Goal: Task Accomplishment & Management: Manage account settings

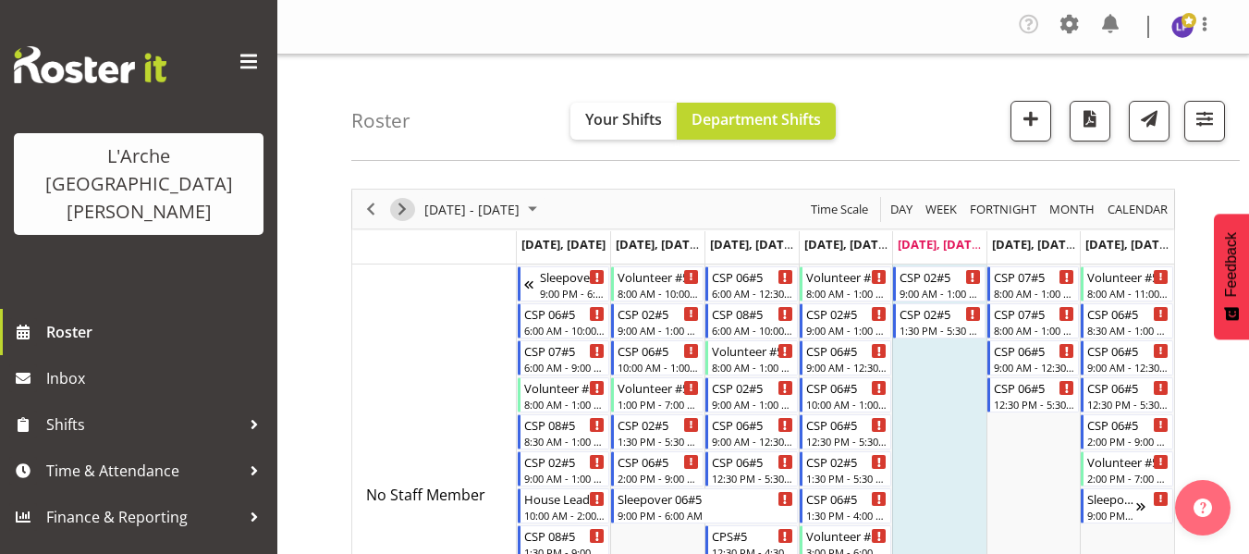
click at [403, 215] on span "Next" at bounding box center [402, 209] width 22 height 23
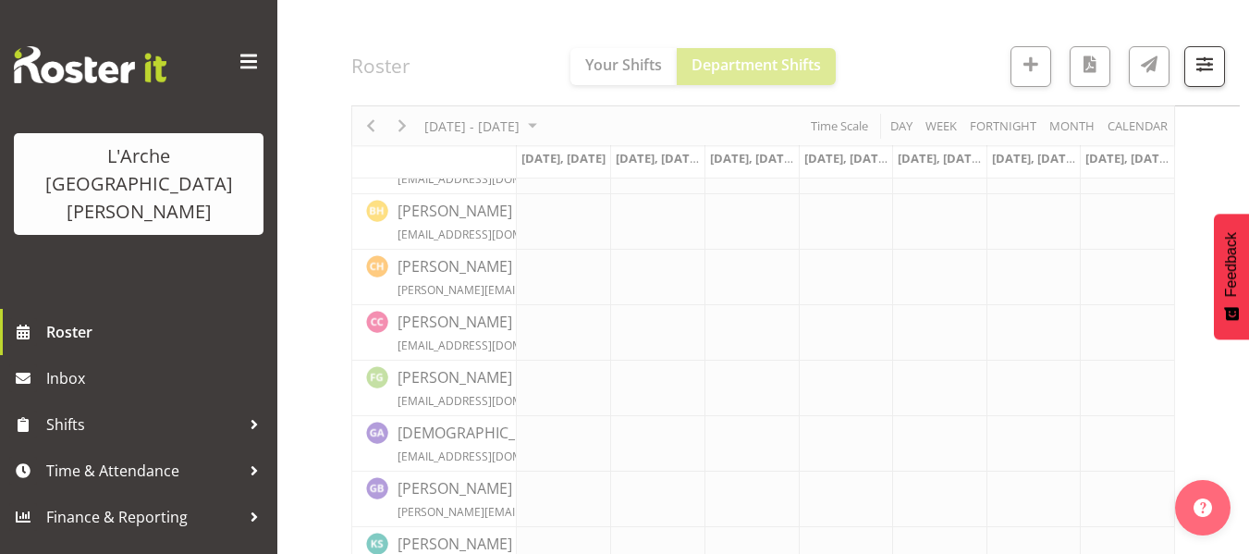
scroll to position [185, 0]
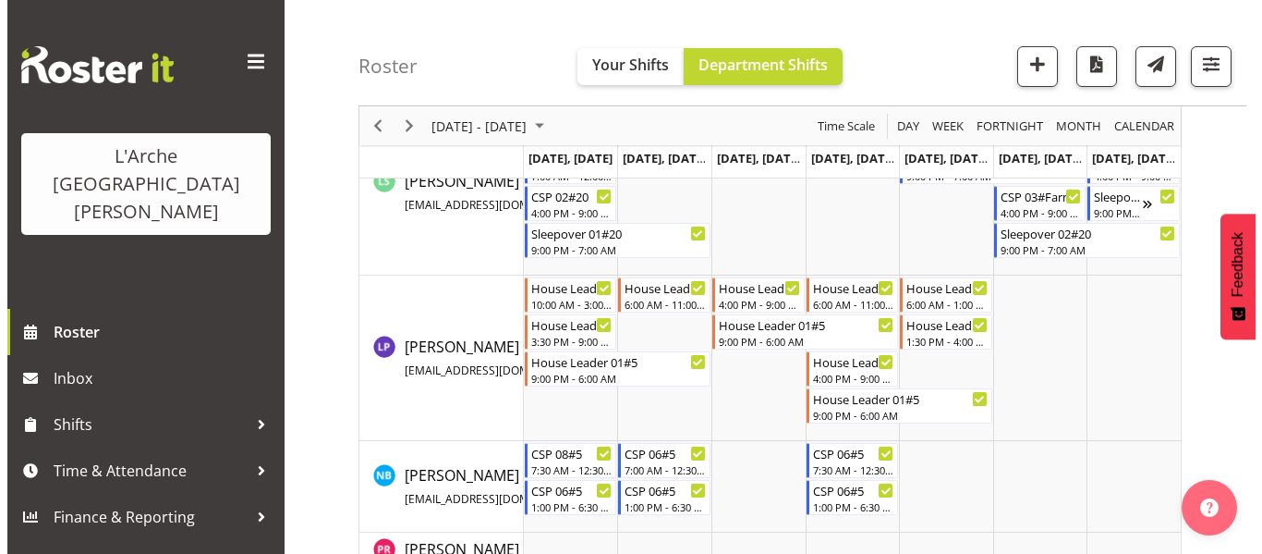
scroll to position [1386, 0]
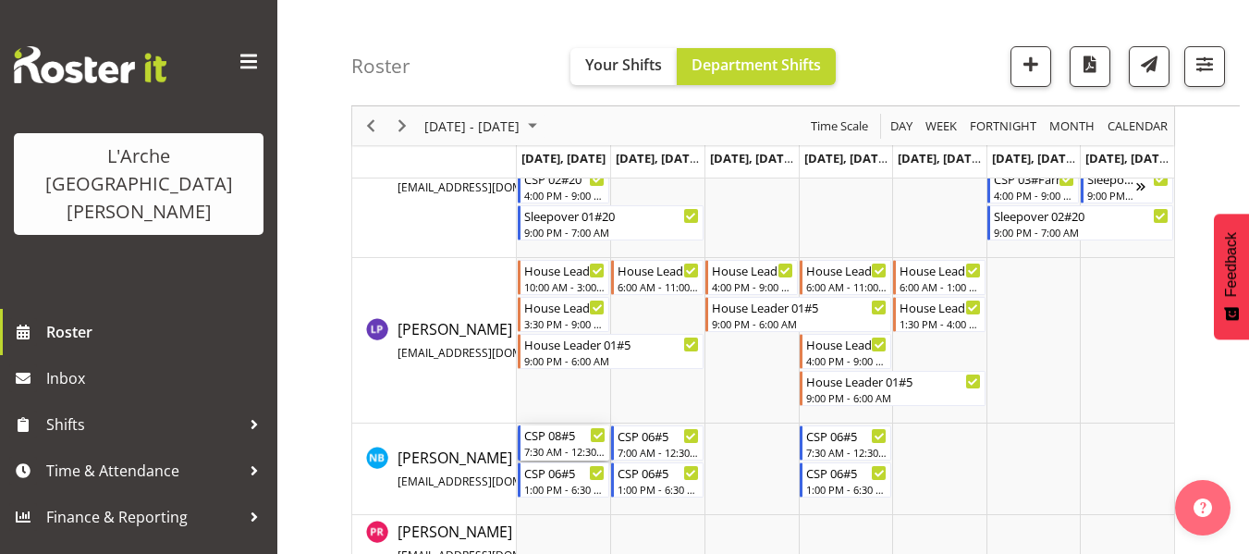
click at [569, 445] on div "7:30 AM - 12:30 PM" at bounding box center [565, 451] width 82 height 15
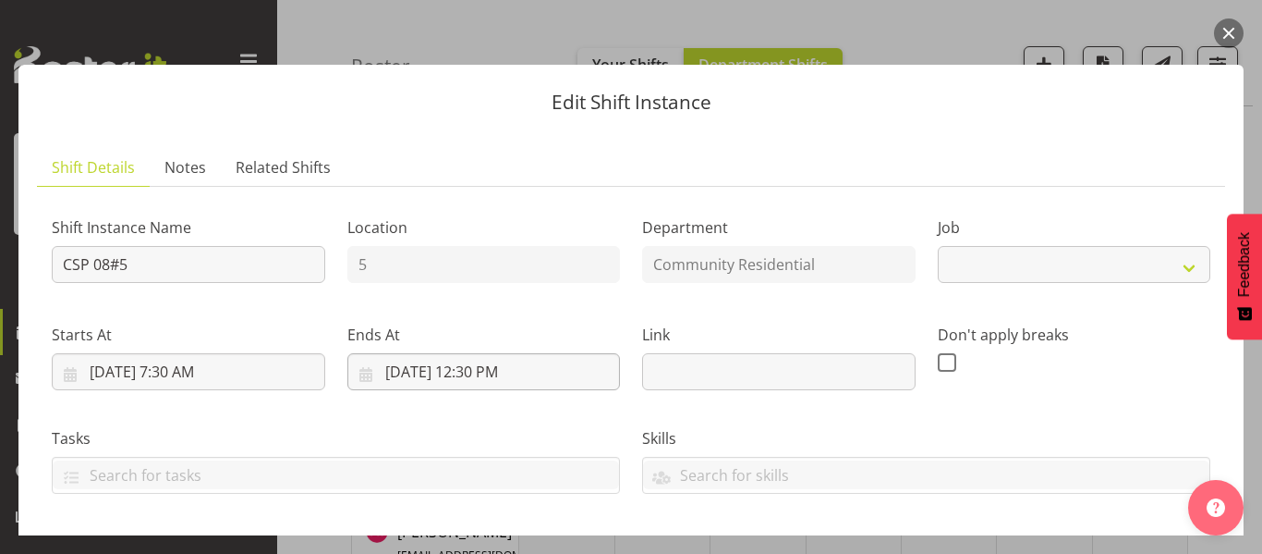
select select "2"
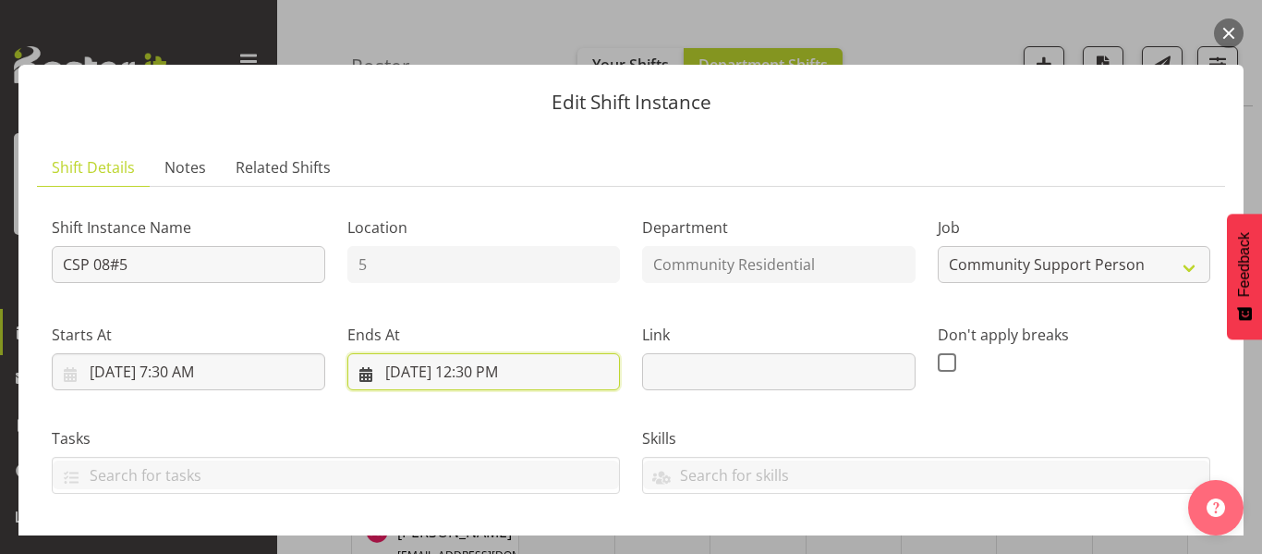
click at [481, 367] on input "[DATE] 12:30 PM" at bounding box center [485, 371] width 274 height 37
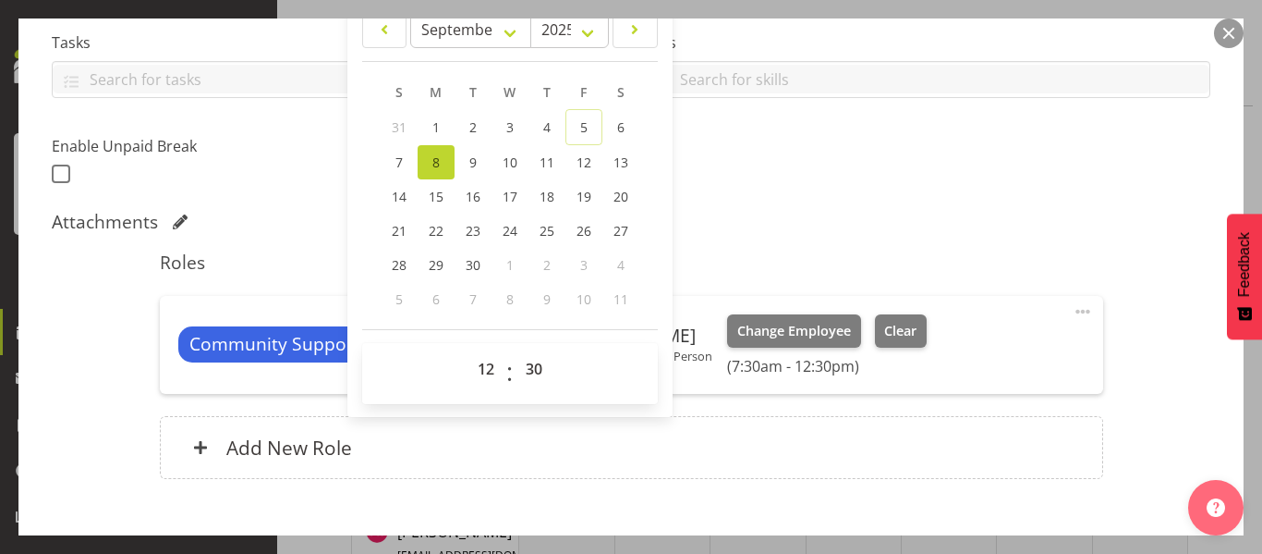
scroll to position [462, 0]
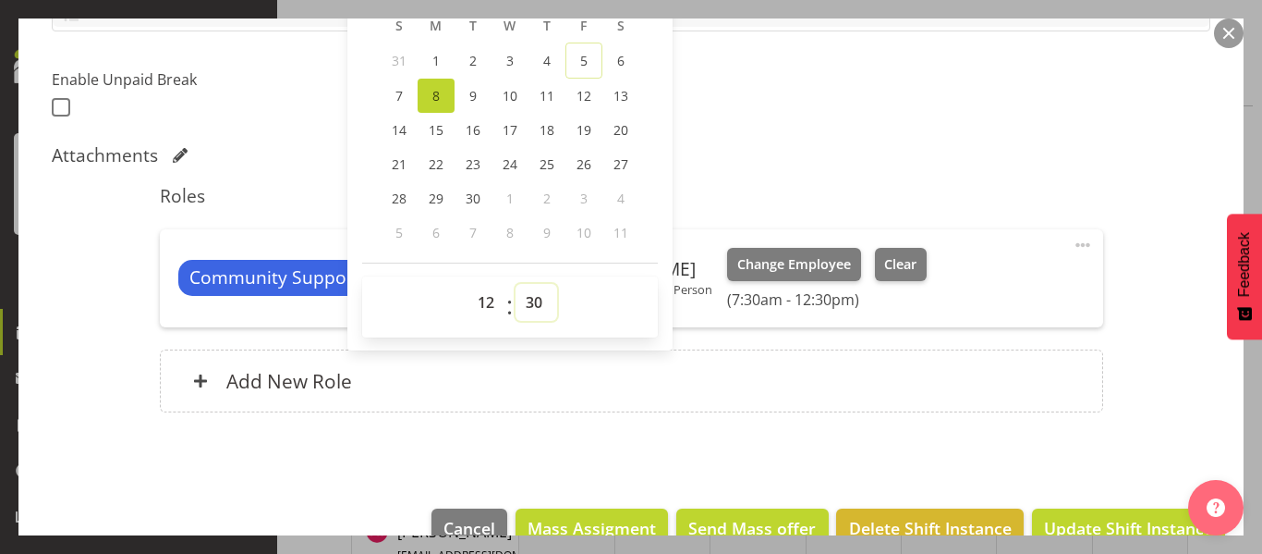
click at [530, 308] on select "00 01 02 03 04 05 06 07 08 09 10 11 12 13 14 15 16 17 18 19 20 21 22 23 24 25 2…" at bounding box center [537, 302] width 42 height 37
select select "0"
click at [516, 284] on select "00 01 02 03 04 05 06 07 08 09 10 11 12 13 14 15 16 17 18 19 20 21 22 23 24 25 2…" at bounding box center [537, 302] width 42 height 37
type input "[DATE] 12:00 PM"
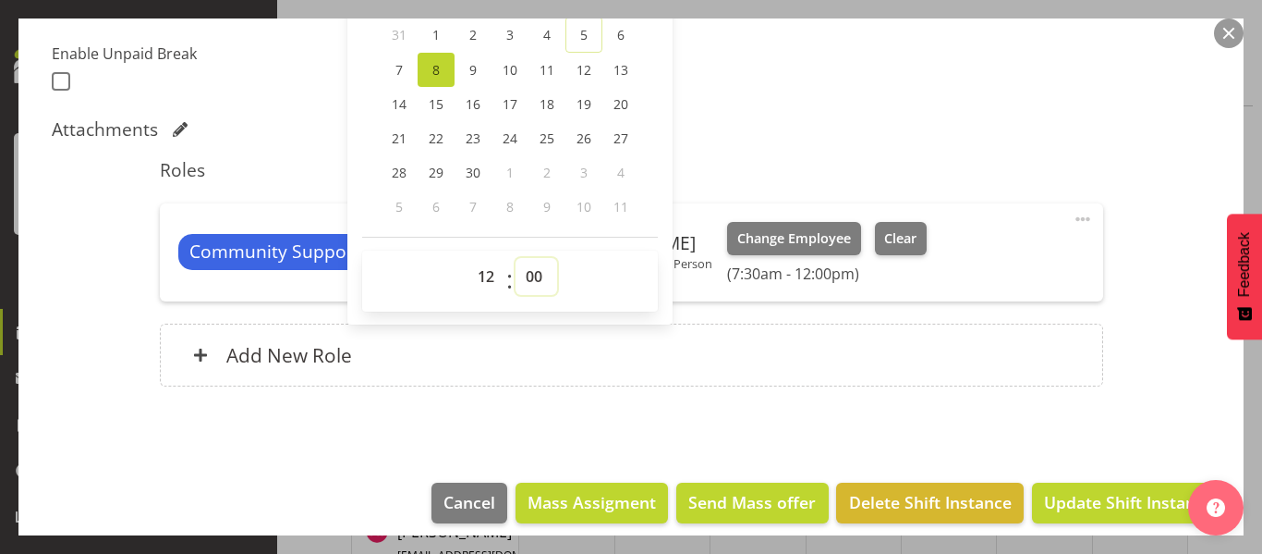
scroll to position [504, 0]
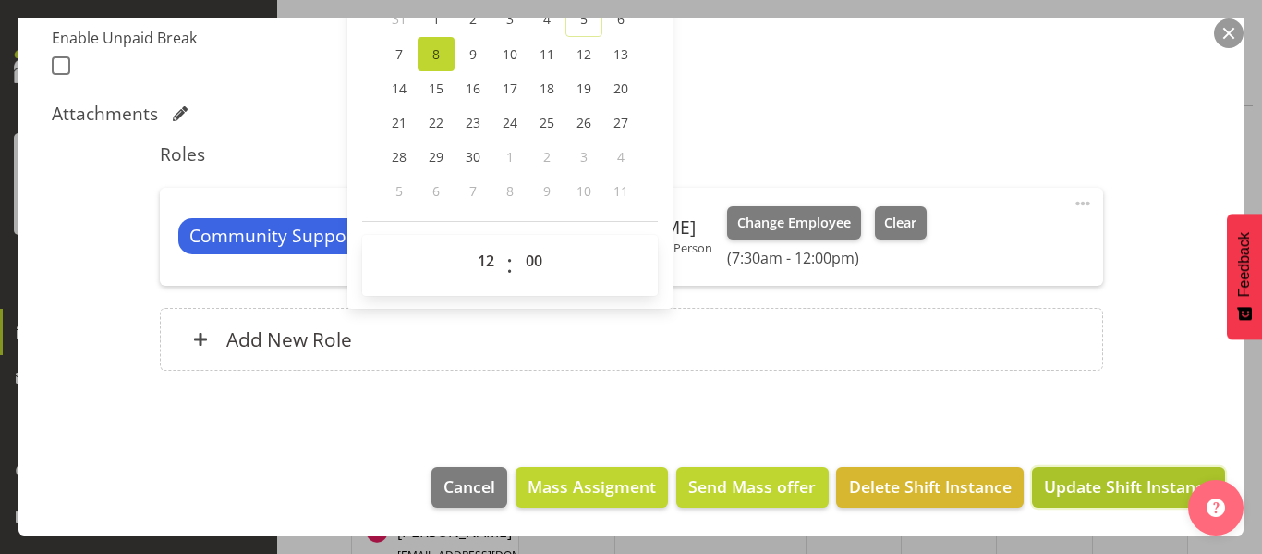
click at [1098, 477] on span "Update Shift Instance" at bounding box center [1128, 486] width 169 height 24
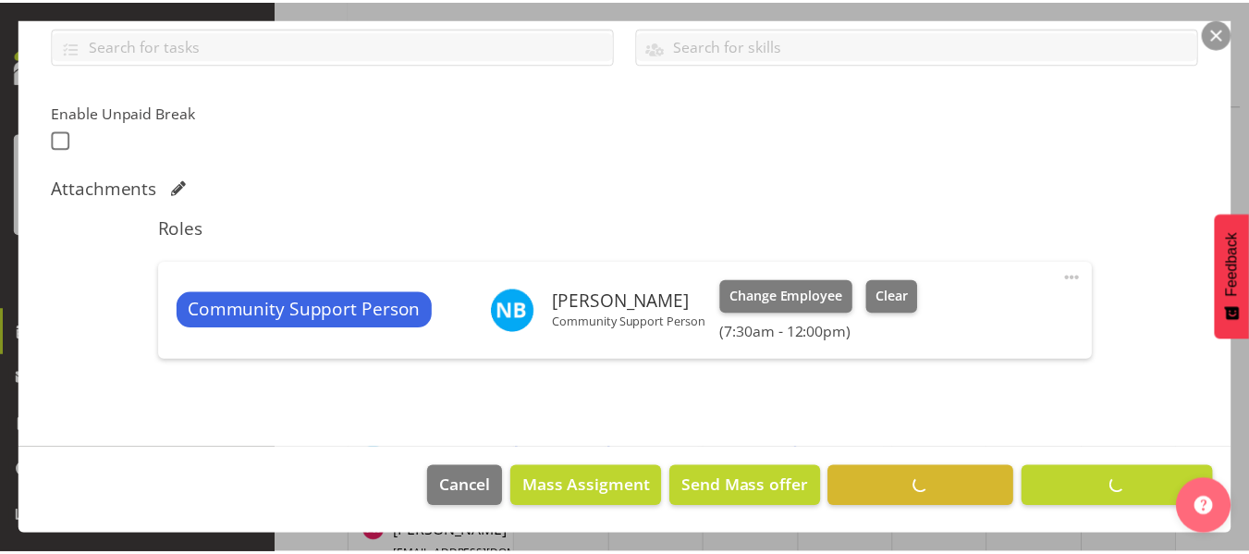
scroll to position [835, 0]
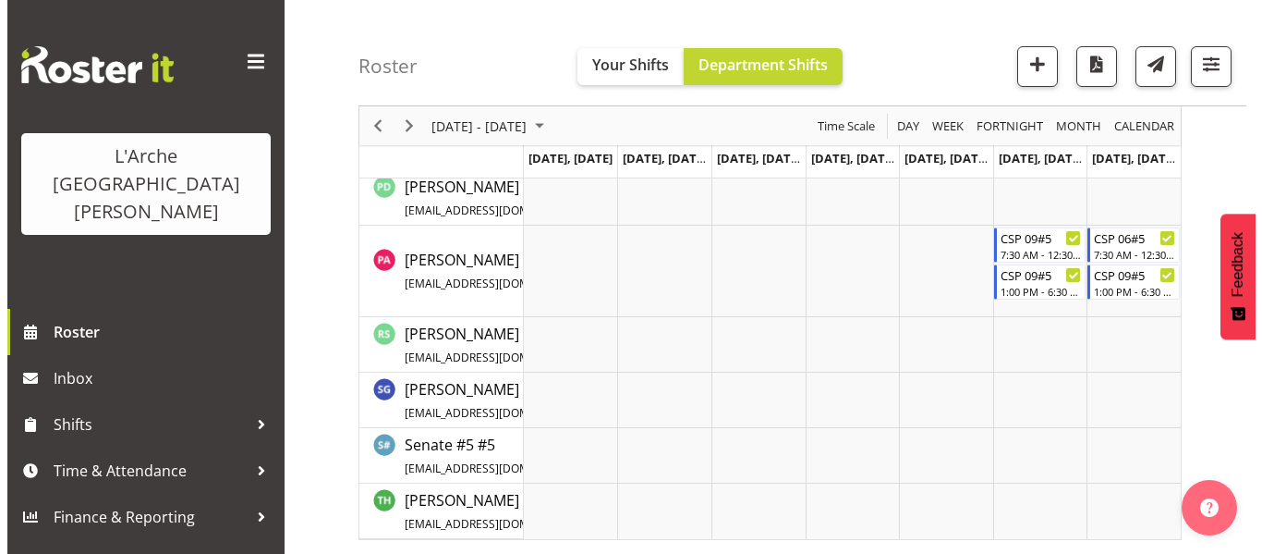
scroll to position [1602, 0]
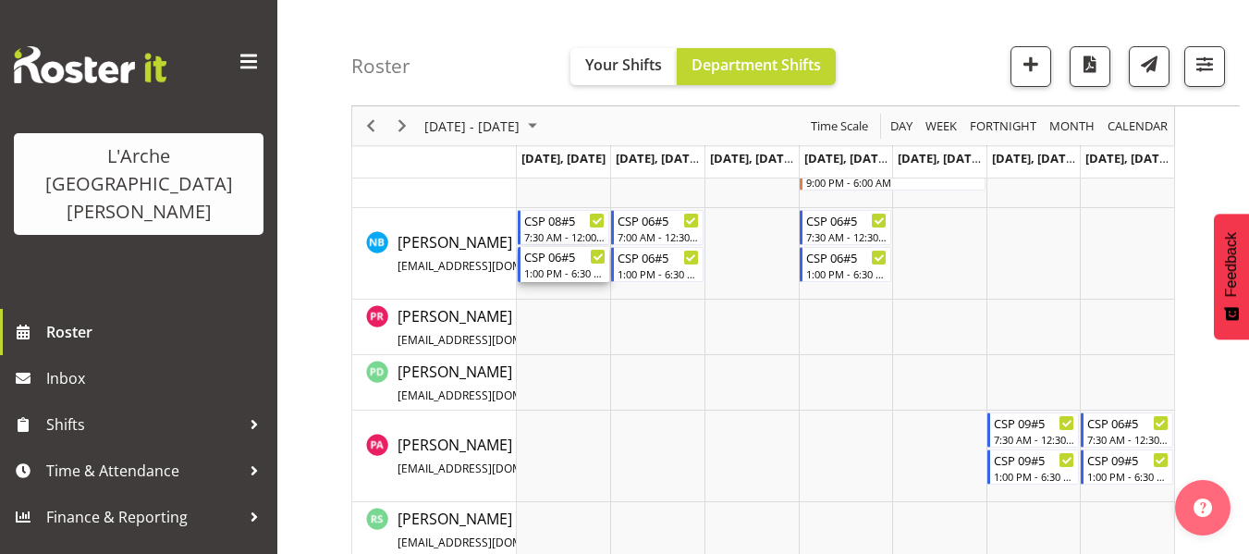
click at [576, 262] on div "CSP 06#5" at bounding box center [565, 256] width 82 height 18
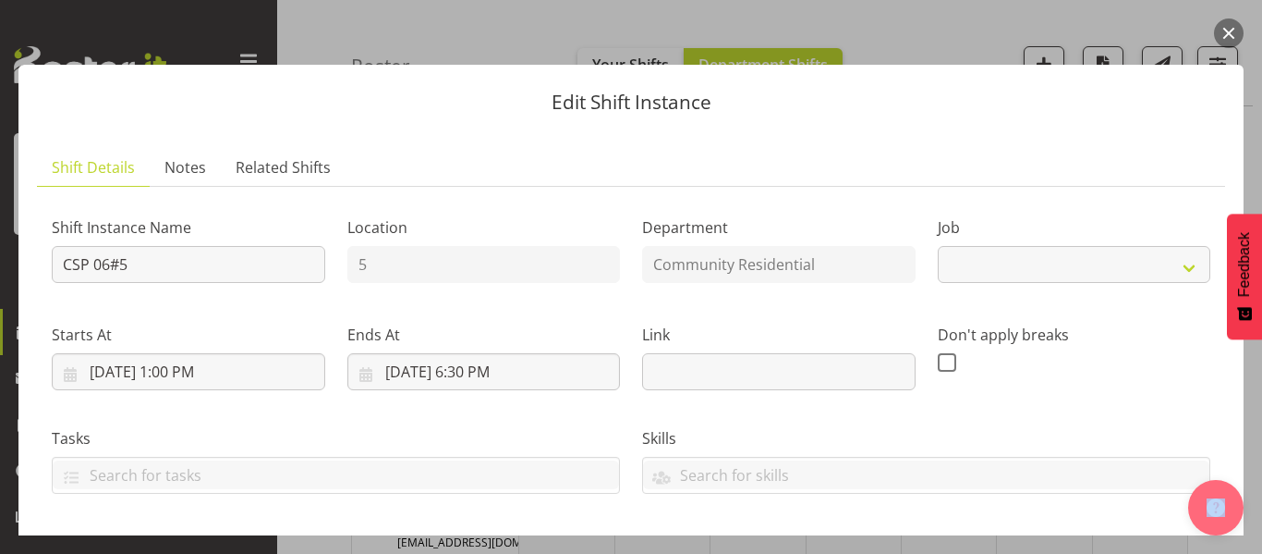
select select "2"
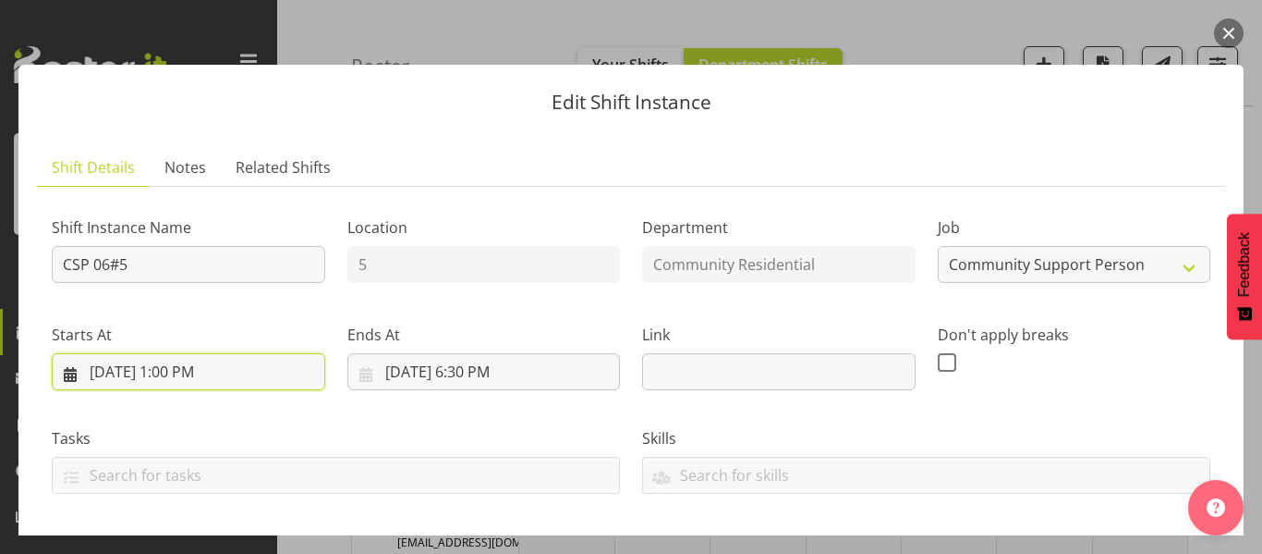
click at [192, 368] on input "[DATE] 1:00 PM" at bounding box center [189, 371] width 274 height 37
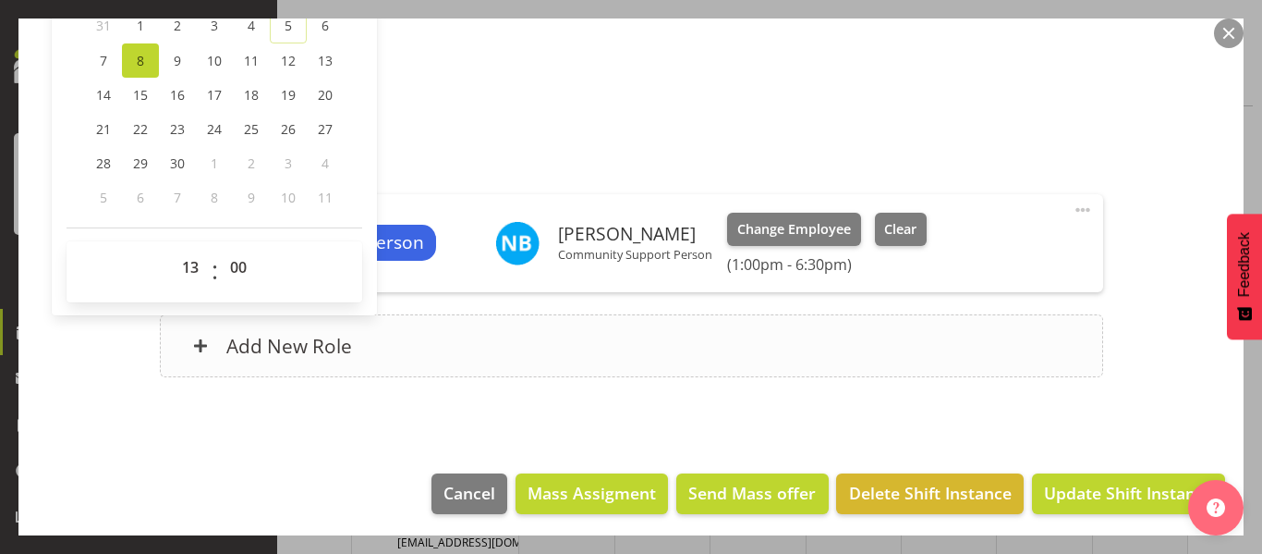
scroll to position [504, 0]
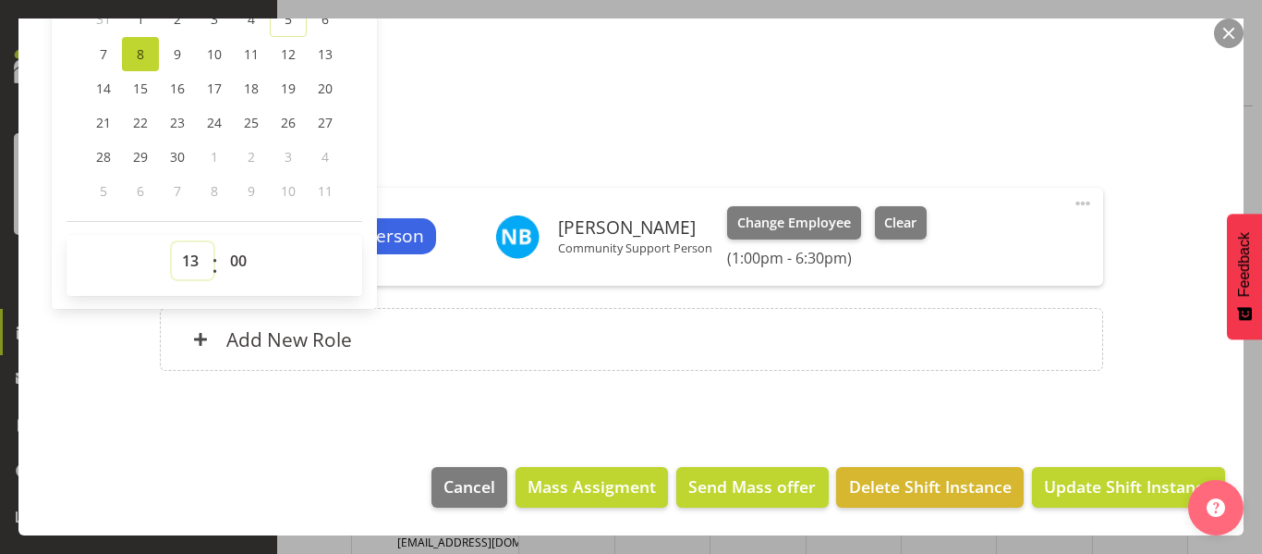
click at [193, 262] on select "00 01 02 03 04 05 06 07 08 09 10 11 12 13 14 15 16 17 18 19 20 21 22 23" at bounding box center [193, 260] width 42 height 37
select select "12"
click at [172, 242] on select "00 01 02 03 04 05 06 07 08 09 10 11 12 13 14 15 16 17 18 19 20 21 22 23" at bounding box center [193, 260] width 42 height 37
type input "[DATE] 12:00 PM"
click at [232, 262] on select "00 01 02 03 04 05 06 07 08 09 10 11 12 13 14 15 16 17 18 19 20 21 22 23 24 25 2…" at bounding box center [241, 260] width 42 height 37
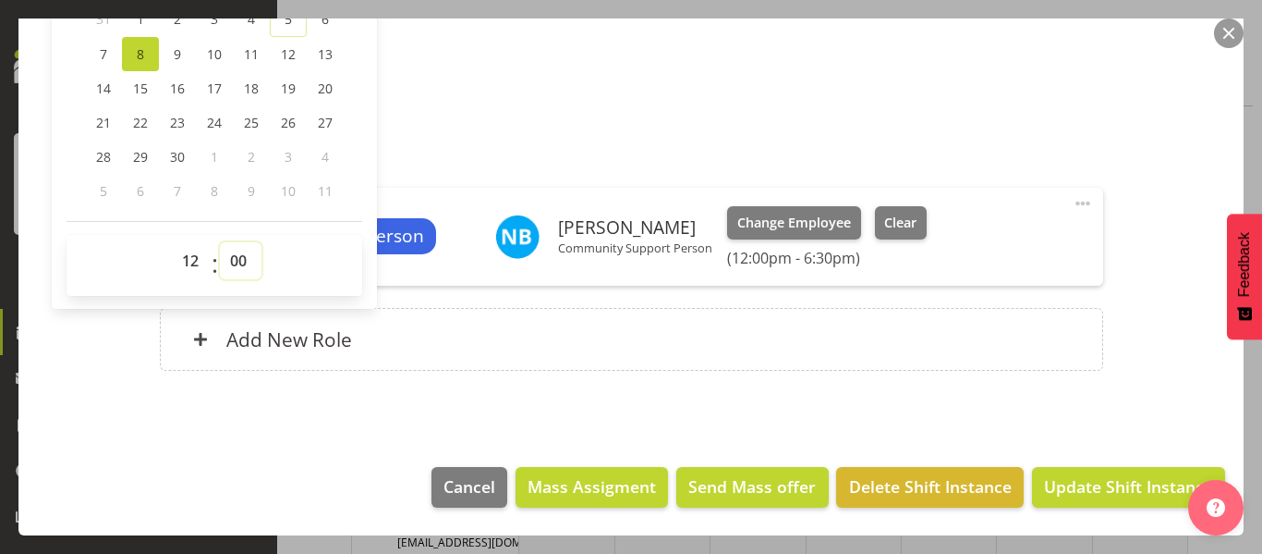
select select "30"
click at [220, 242] on select "00 01 02 03 04 05 06 07 08 09 10 11 12 13 14 15 16 17 18 19 20 21 22 23 24 25 2…" at bounding box center [241, 260] width 42 height 37
type input "[DATE] 12:30 PM"
click at [1121, 135] on div "Shift Instance Name CSP 06#5 Location 5 Department Community Residential Job Cr…" at bounding box center [631, 45] width 1159 height 695
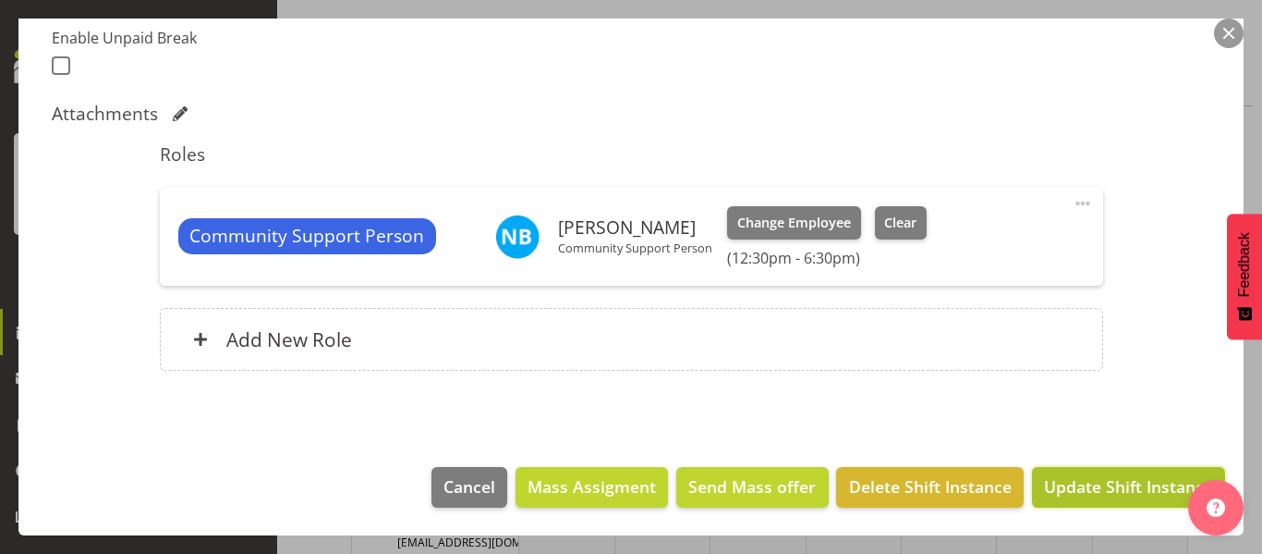
click at [1069, 488] on span "Update Shift Instance" at bounding box center [1128, 486] width 169 height 24
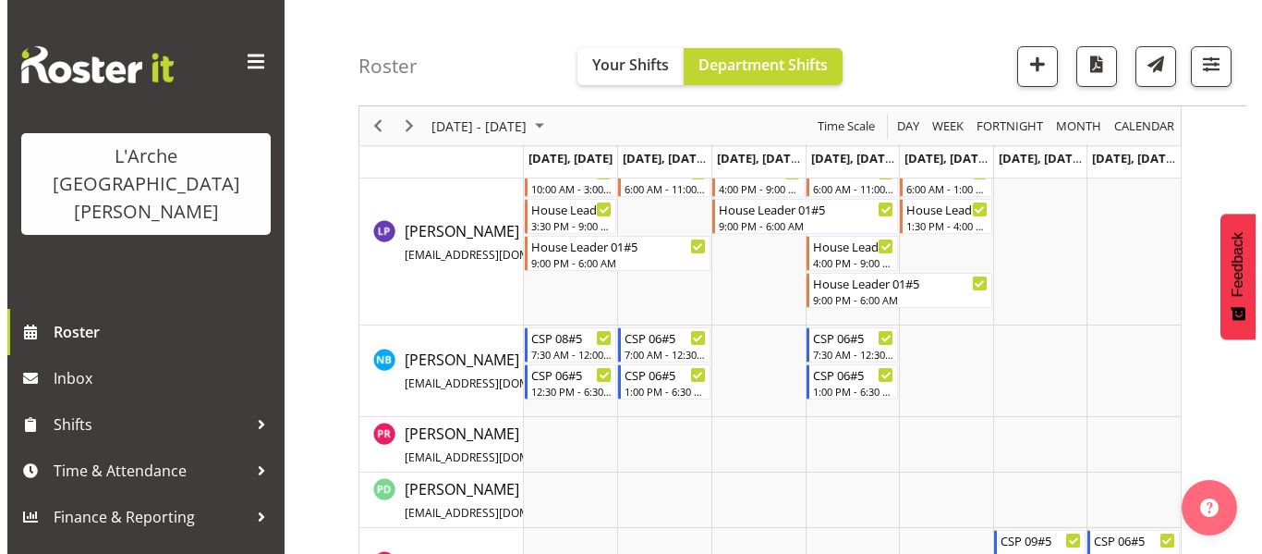
scroll to position [1509, 0]
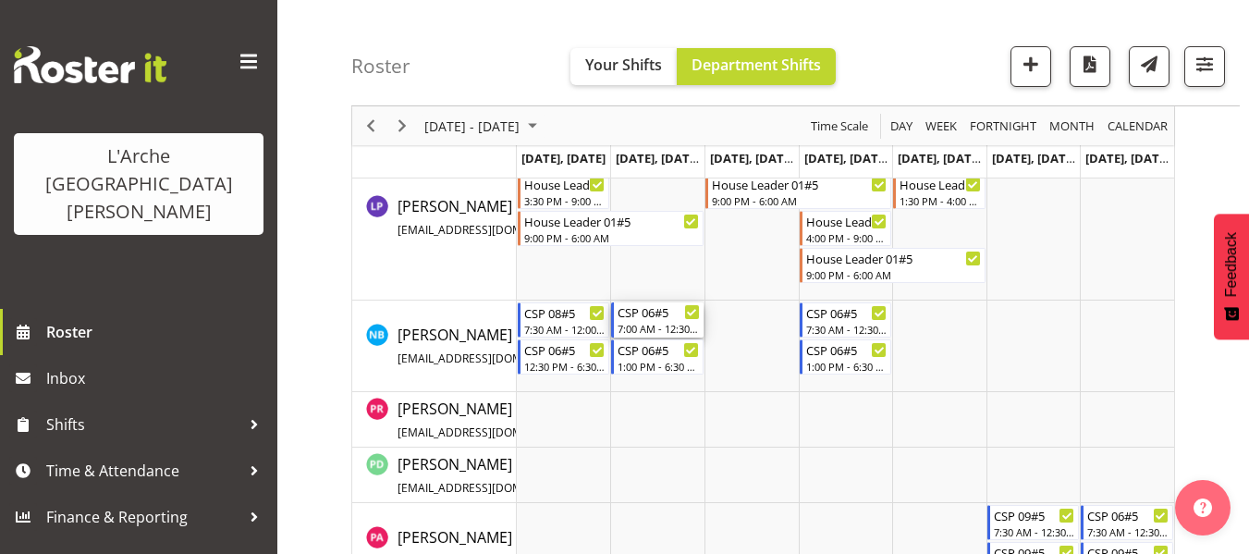
click at [655, 318] on div "CSP 06#5" at bounding box center [658, 311] width 82 height 18
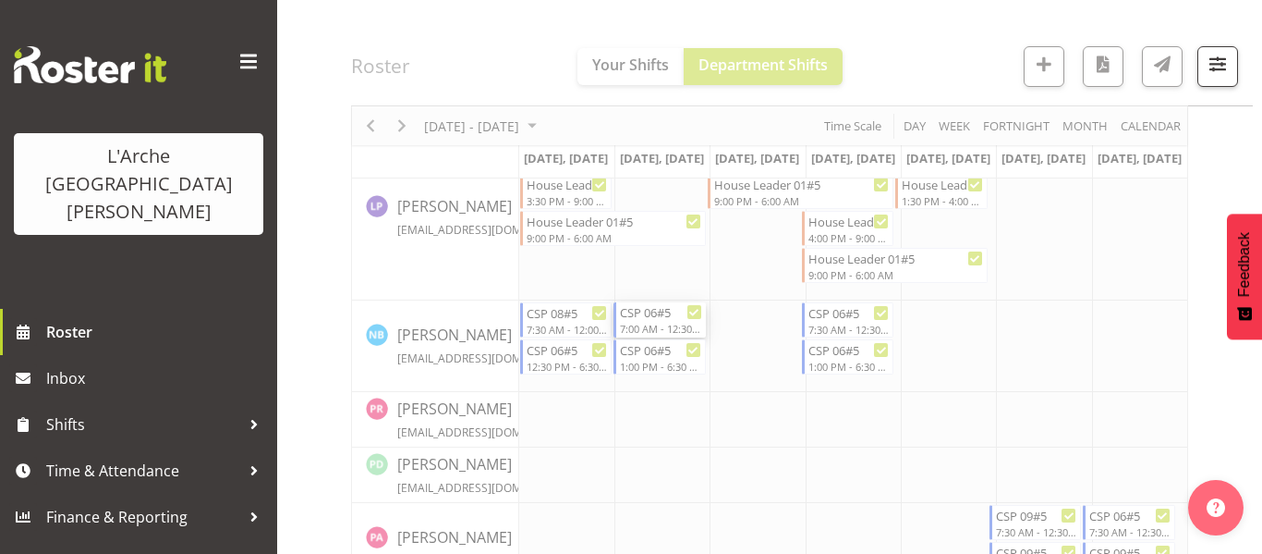
select select
select select "8"
select select "2025"
select select "12"
select select "30"
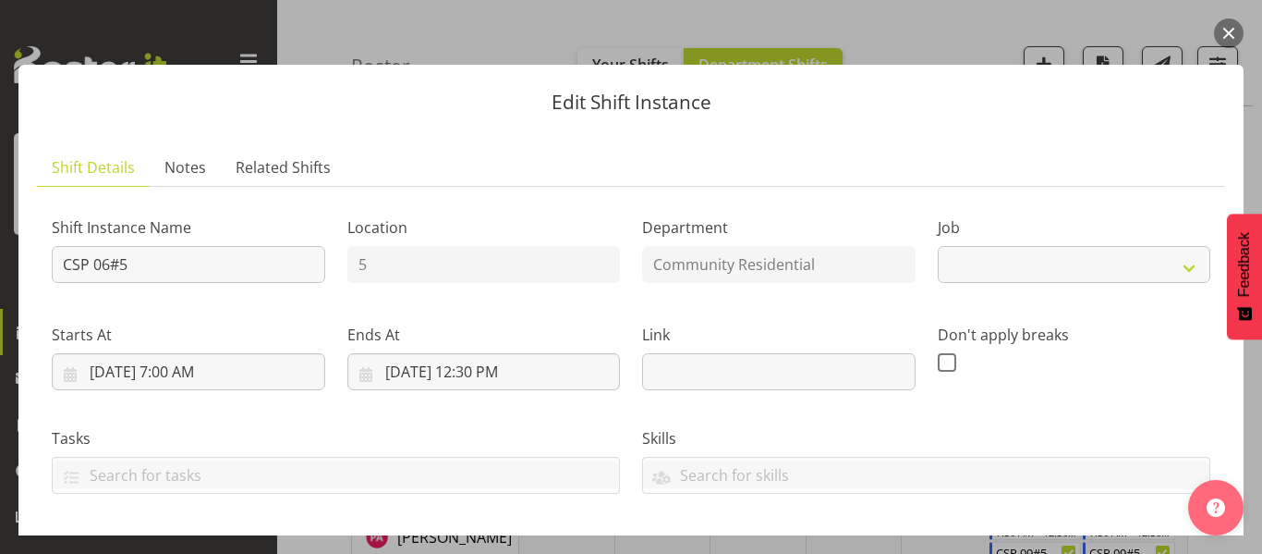
select select "2"
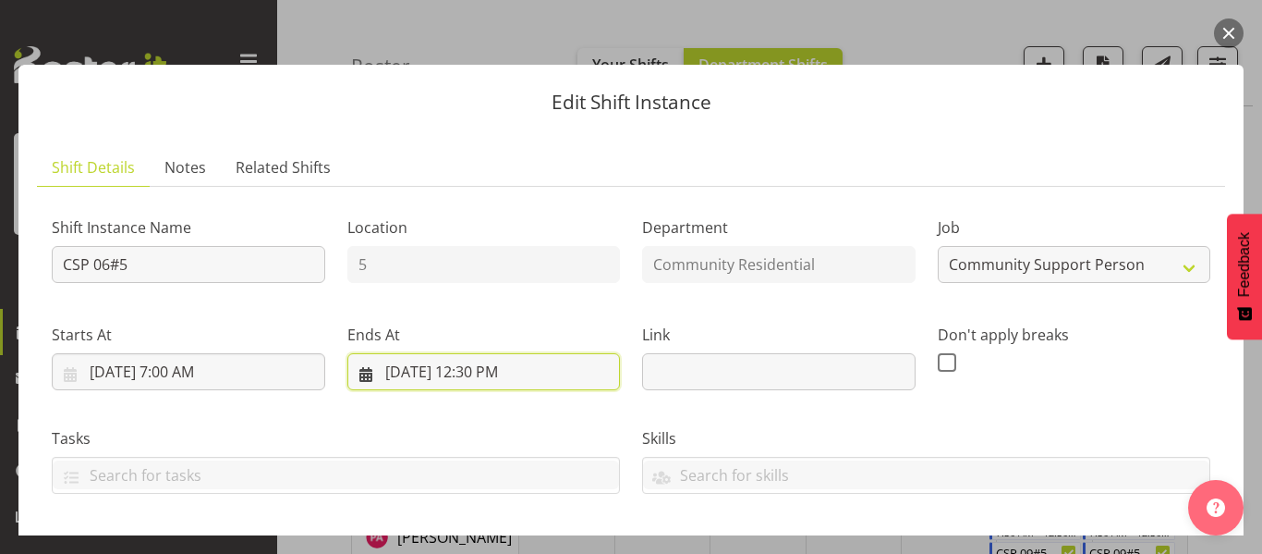
click at [484, 366] on input "[DATE] 12:30 PM" at bounding box center [485, 371] width 274 height 37
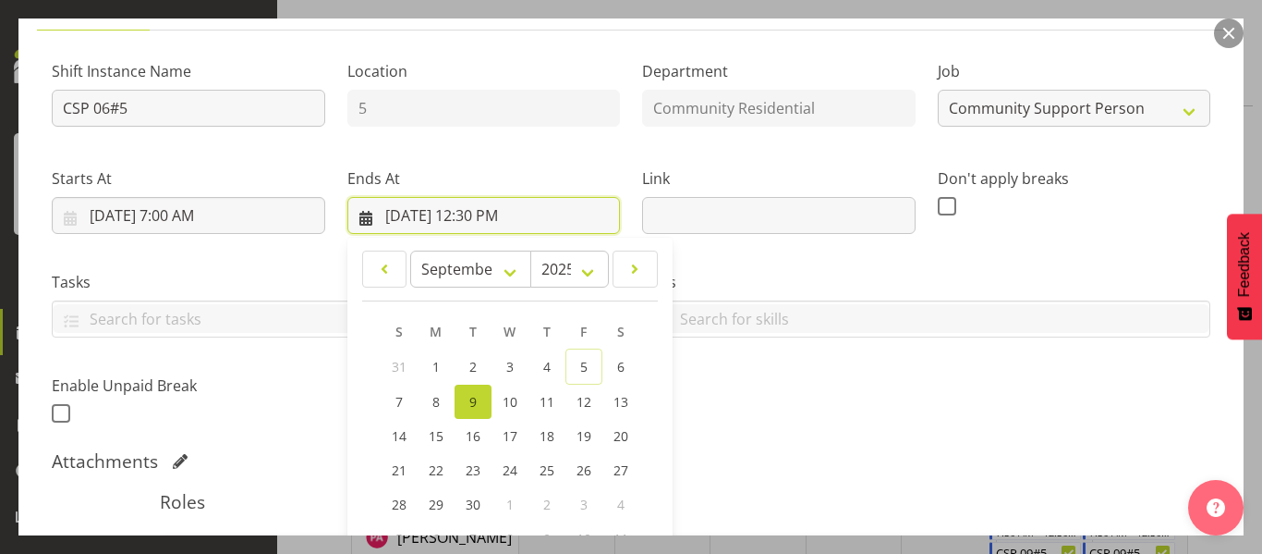
scroll to position [462, 0]
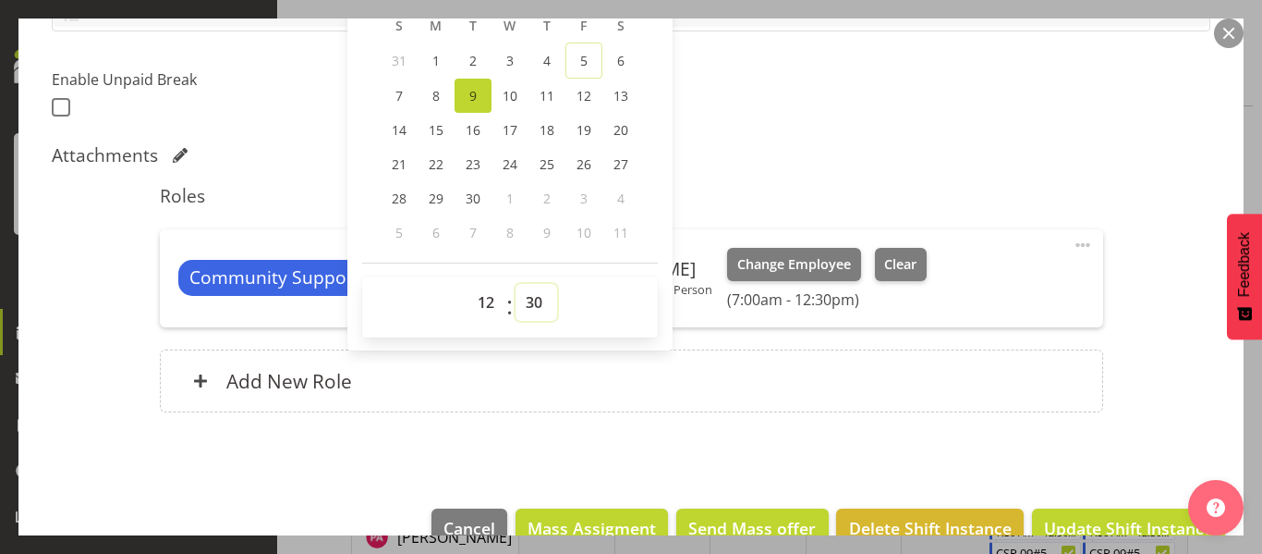
click at [529, 311] on select "00 01 02 03 04 05 06 07 08 09 10 11 12 13 14 15 16 17 18 19 20 21 22 23 24 25 2…" at bounding box center [537, 302] width 42 height 37
select select "0"
click at [516, 284] on select "00 01 02 03 04 05 06 07 08 09 10 11 12 13 14 15 16 17 18 19 20 21 22 23 24 25 2…" at bounding box center [537, 302] width 42 height 37
type input "[DATE] 12:00 PM"
click at [1116, 514] on button "Update Shift Instance" at bounding box center [1128, 528] width 193 height 41
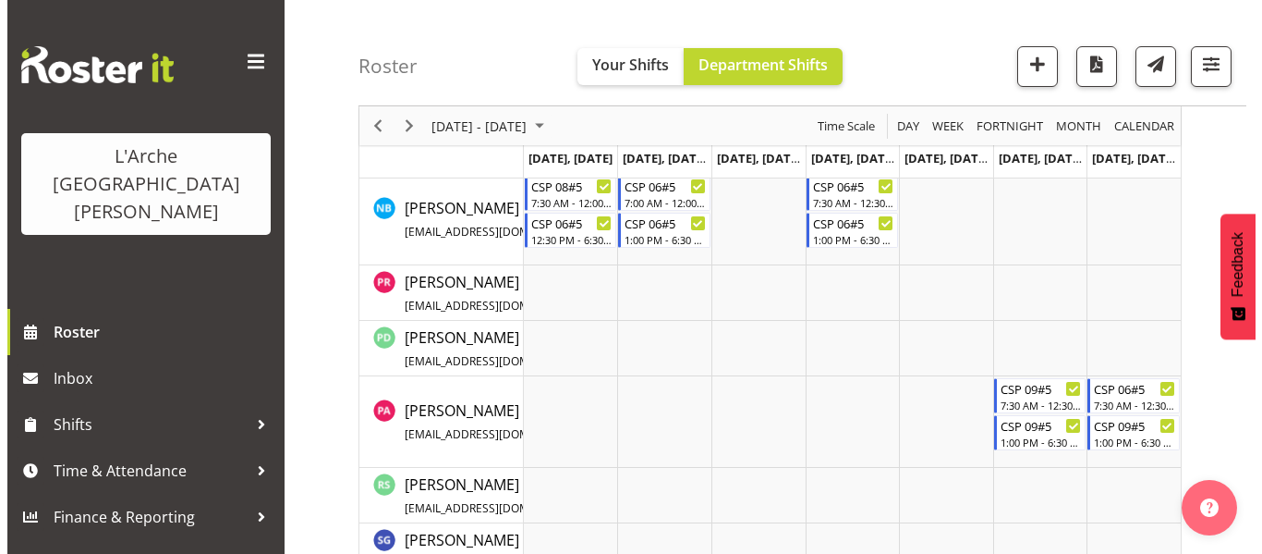
scroll to position [1509, 0]
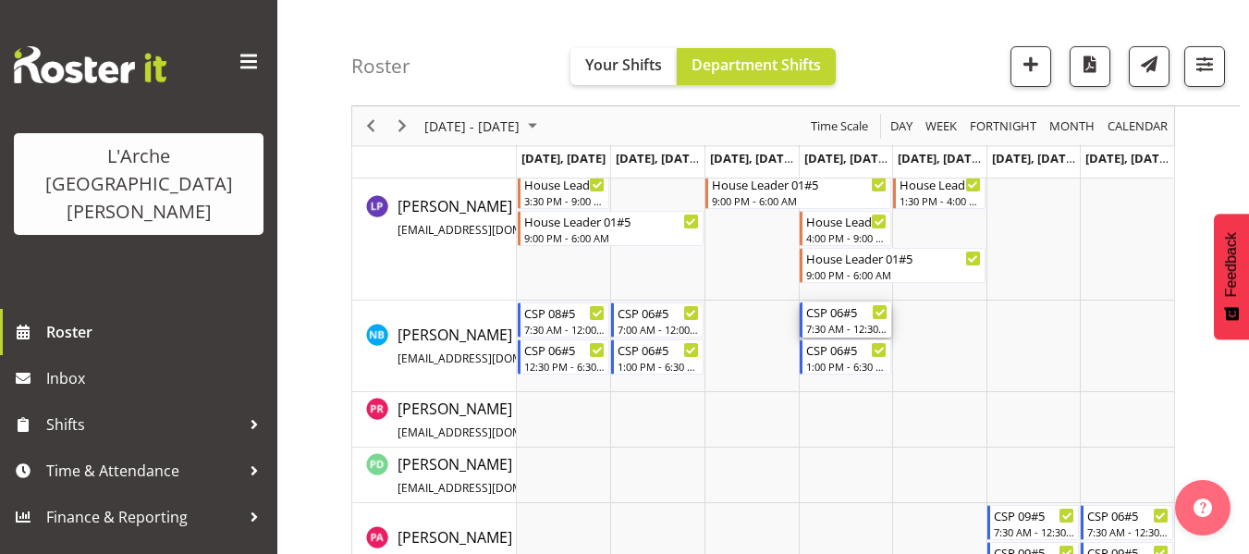
click at [852, 325] on div "7:30 AM - 12:30 PM" at bounding box center [847, 328] width 82 height 15
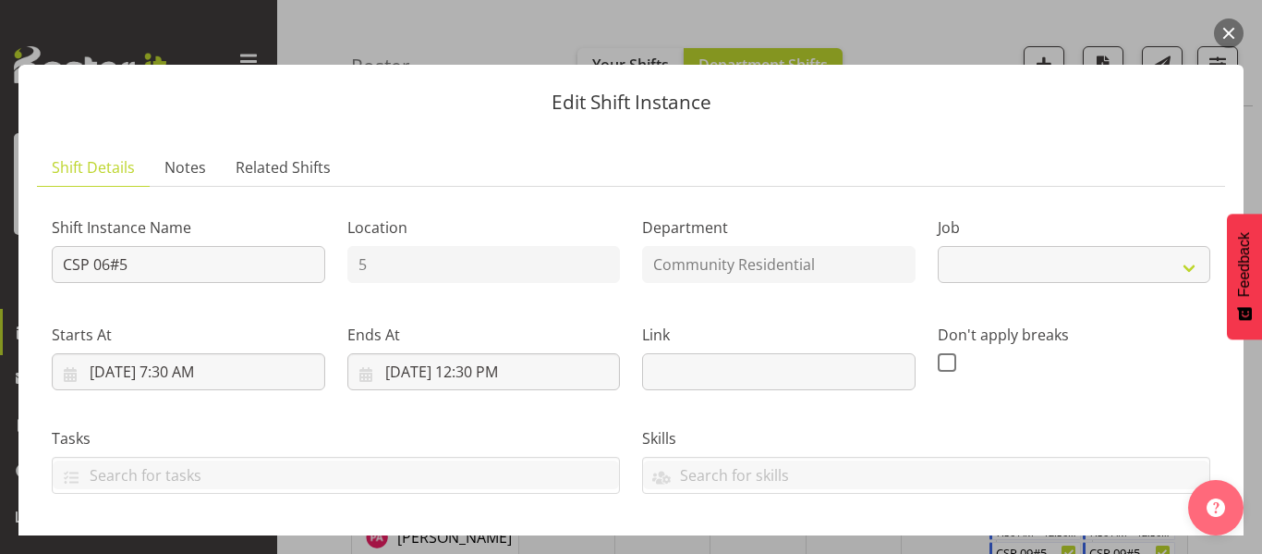
select select "2"
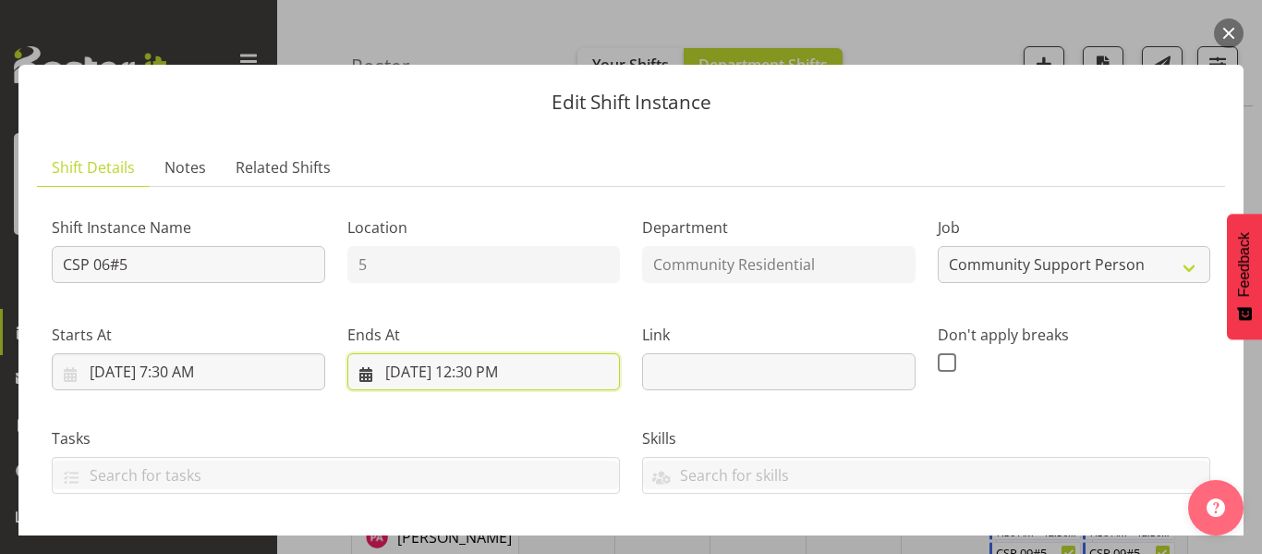
click at [487, 378] on input "[DATE] 12:30 PM" at bounding box center [485, 371] width 274 height 37
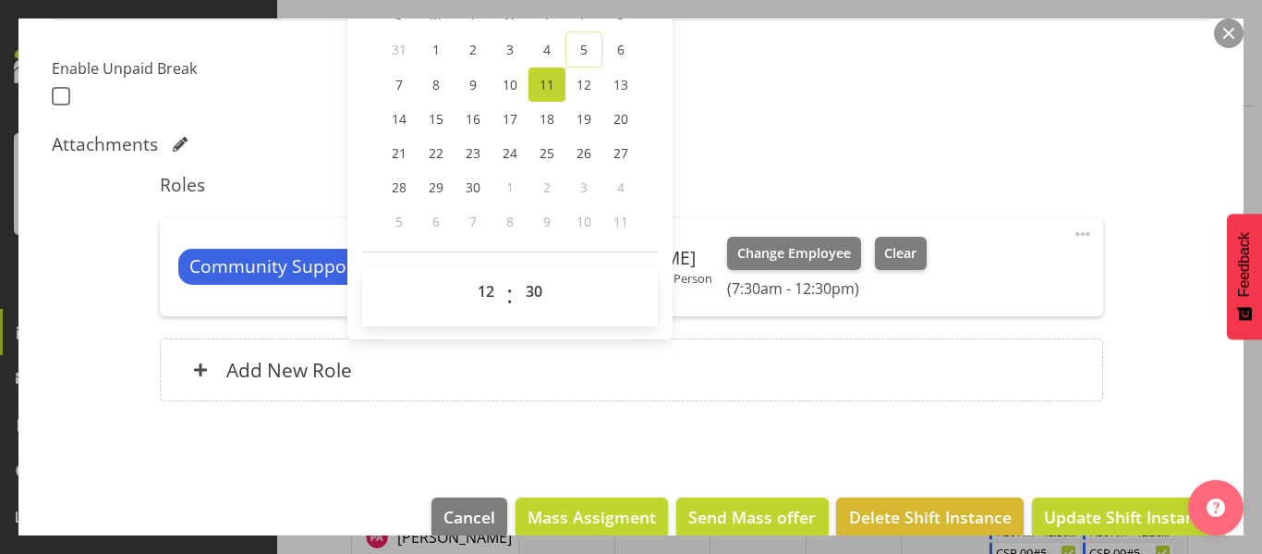
scroll to position [504, 0]
